Goal: Navigation & Orientation: Find specific page/section

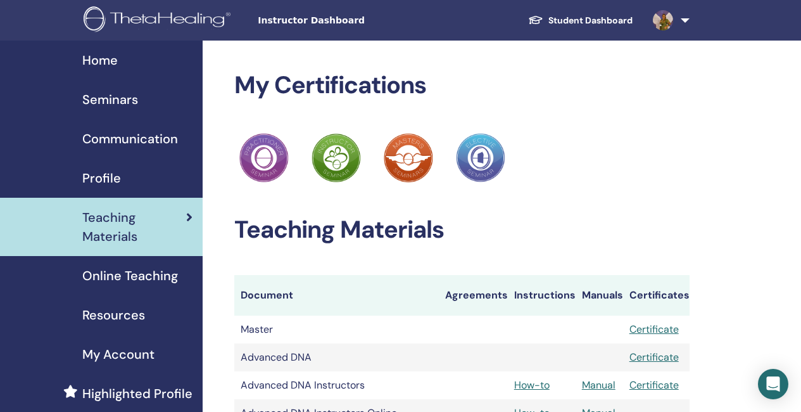
click at [155, 15] on img at bounding box center [159, 20] width 151 height 29
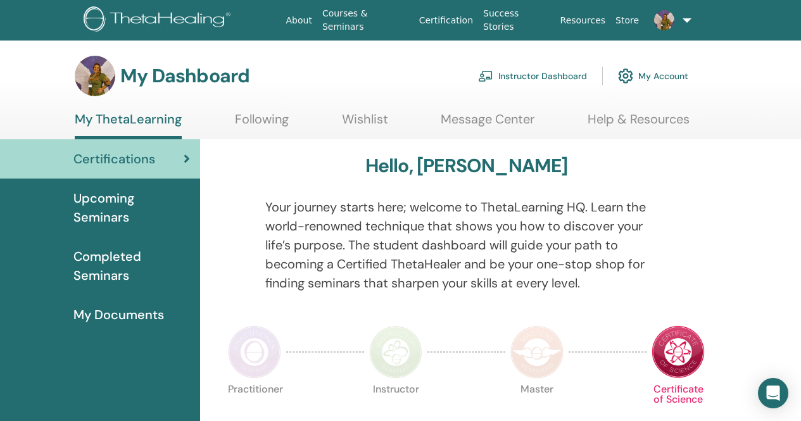
click at [543, 73] on link "Instructor Dashboard" at bounding box center [532, 76] width 109 height 28
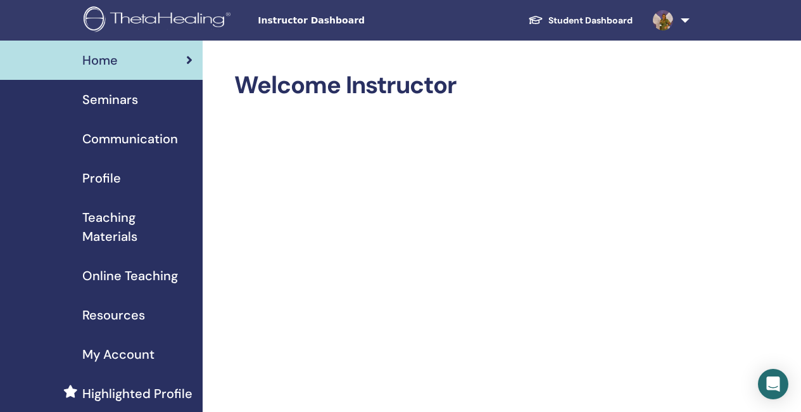
click at [125, 101] on span "Seminars" at bounding box center [110, 99] width 56 height 19
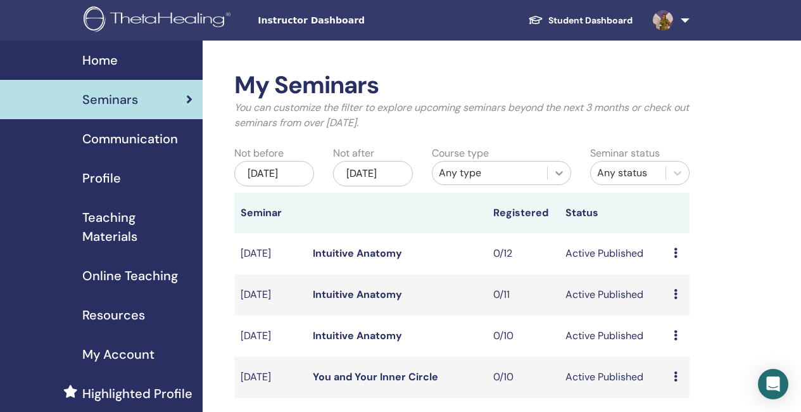
click at [561, 177] on icon at bounding box center [559, 173] width 13 height 13
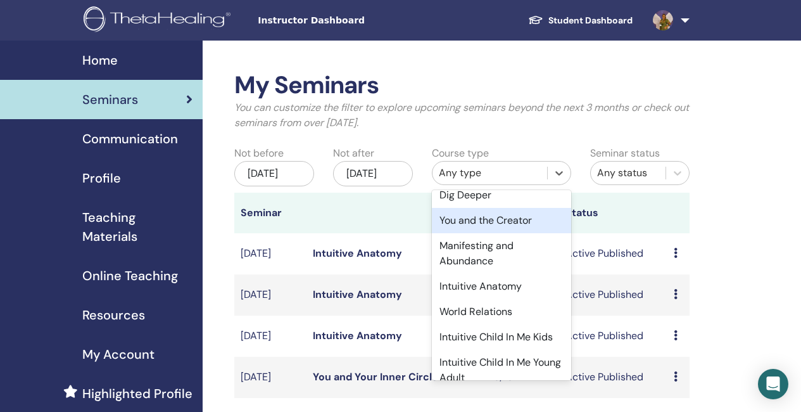
scroll to position [190, 0]
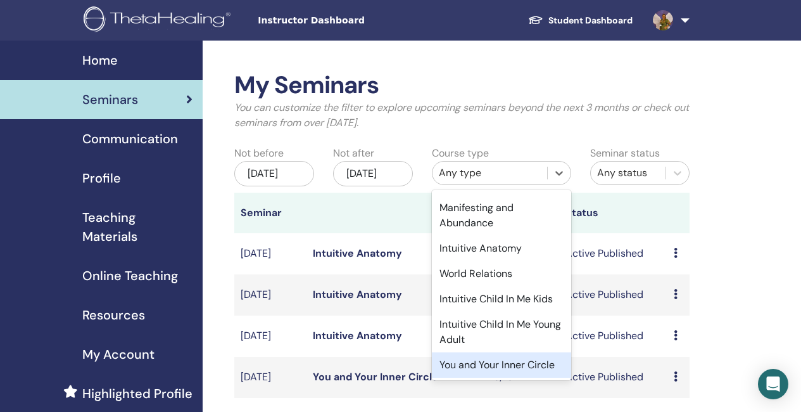
click at [495, 359] on div "You and Your Inner Circle" at bounding box center [501, 364] width 139 height 25
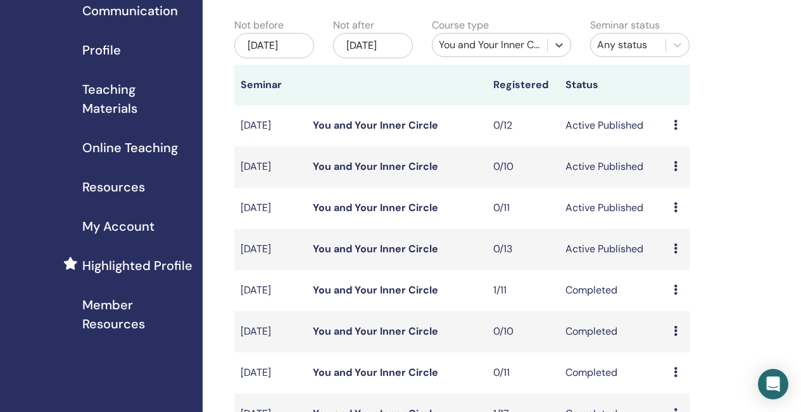
scroll to position [127, 0]
